Goal: Task Accomplishment & Management: Complete application form

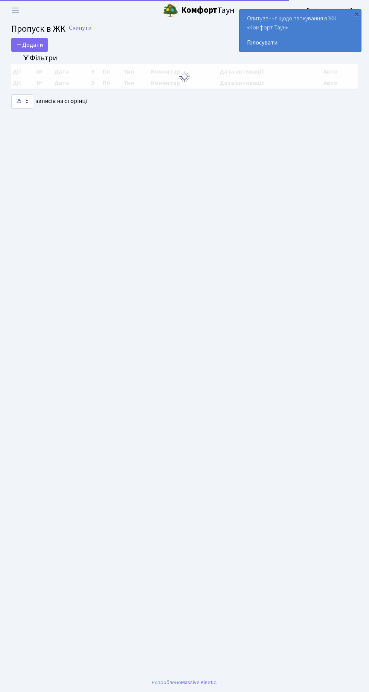
select select "25"
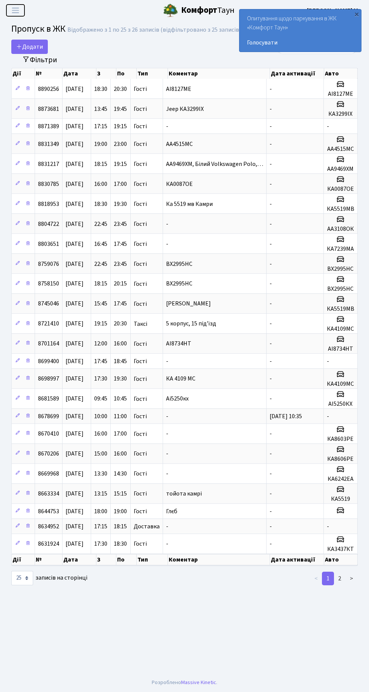
click at [16, 11] on span "Переключити навігацію" at bounding box center [15, 10] width 11 height 9
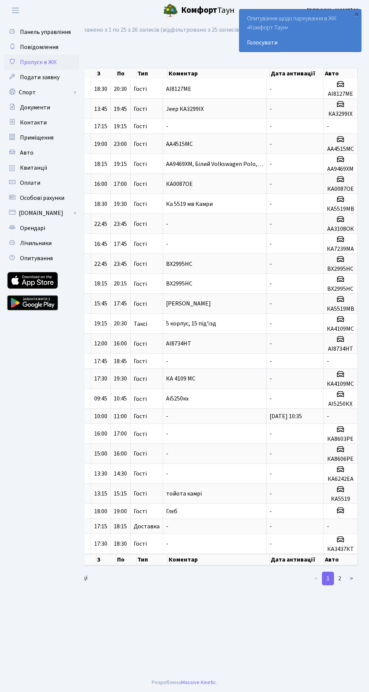
click at [30, 149] on span "Авто" at bounding box center [27, 153] width 14 height 8
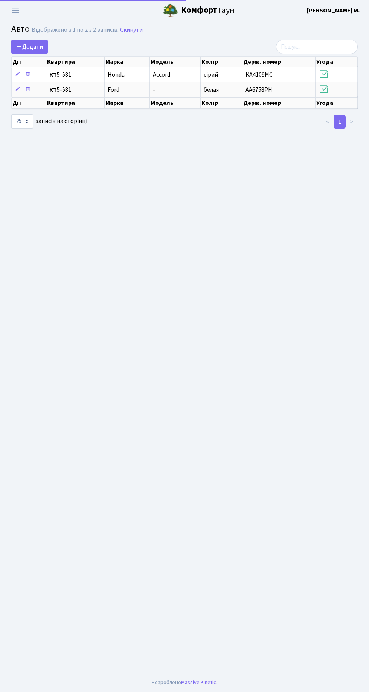
select select "25"
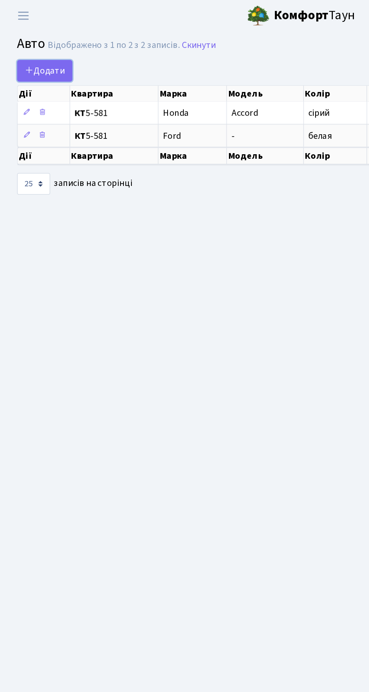
click at [36, 47] on span "Додати" at bounding box center [29, 47] width 27 height 8
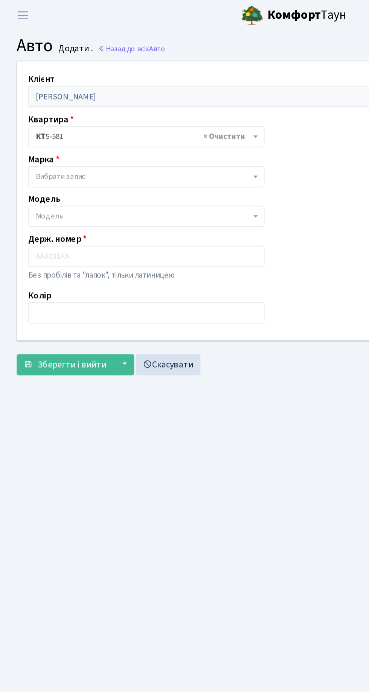
click at [88, 121] on span "Вибрати запис" at bounding box center [96, 120] width 145 height 8
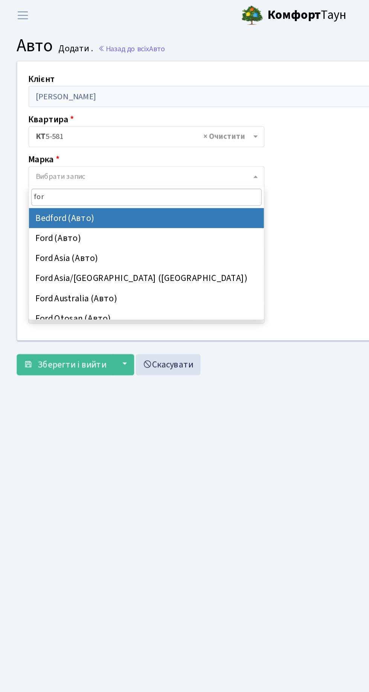
type input "ford"
select select "48"
select select
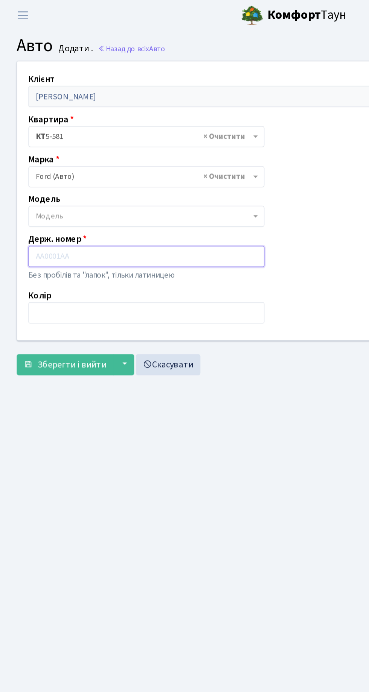
click at [101, 173] on input "text" at bounding box center [99, 173] width 160 height 14
type input "KA1824IO"
click at [66, 214] on input "text" at bounding box center [99, 211] width 160 height 14
click at [69, 214] on input "text" at bounding box center [99, 211] width 160 height 14
type input "Срібний"
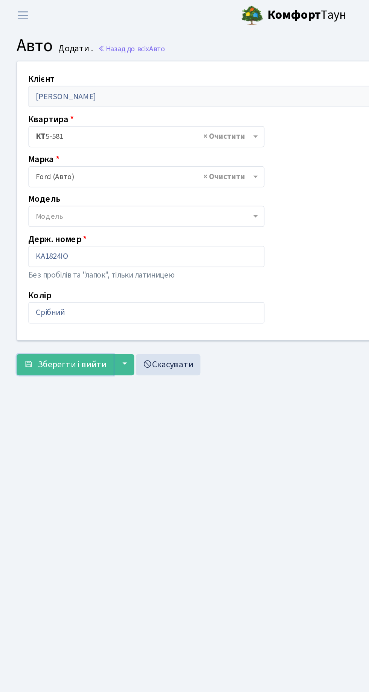
click at [66, 248] on span "Зберегти і вийти" at bounding box center [49, 246] width 46 height 8
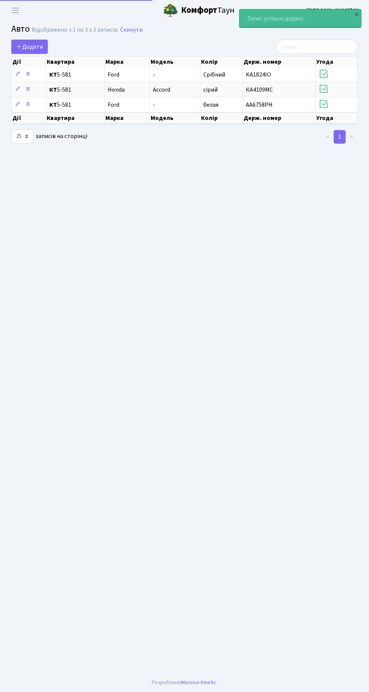
select select "25"
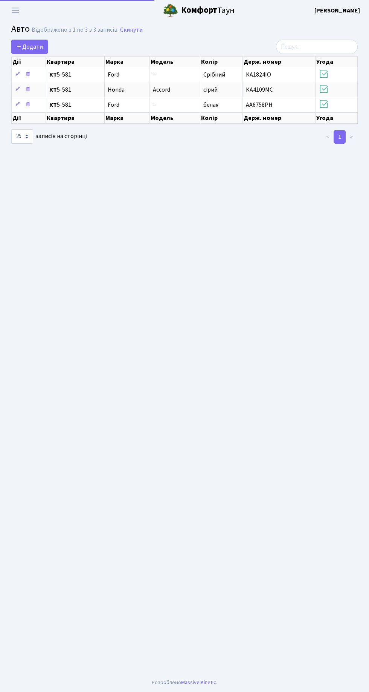
select select "25"
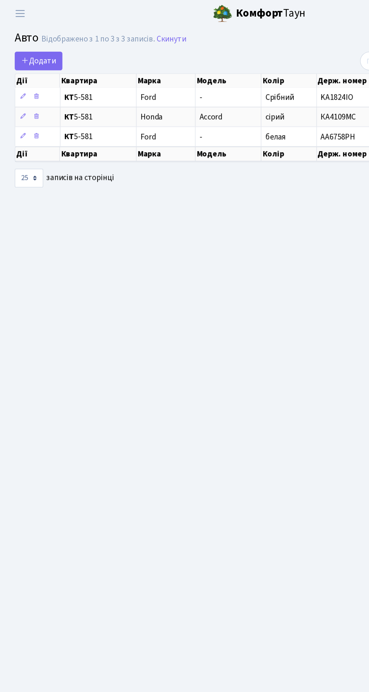
click at [269, 177] on main "Admin Авто Список Авто Відображено з 1 по 3 з 3 записів. Скинути Додати Дії Ква…" at bounding box center [184, 347] width 369 height 652
